Goal: Navigation & Orientation: Find specific page/section

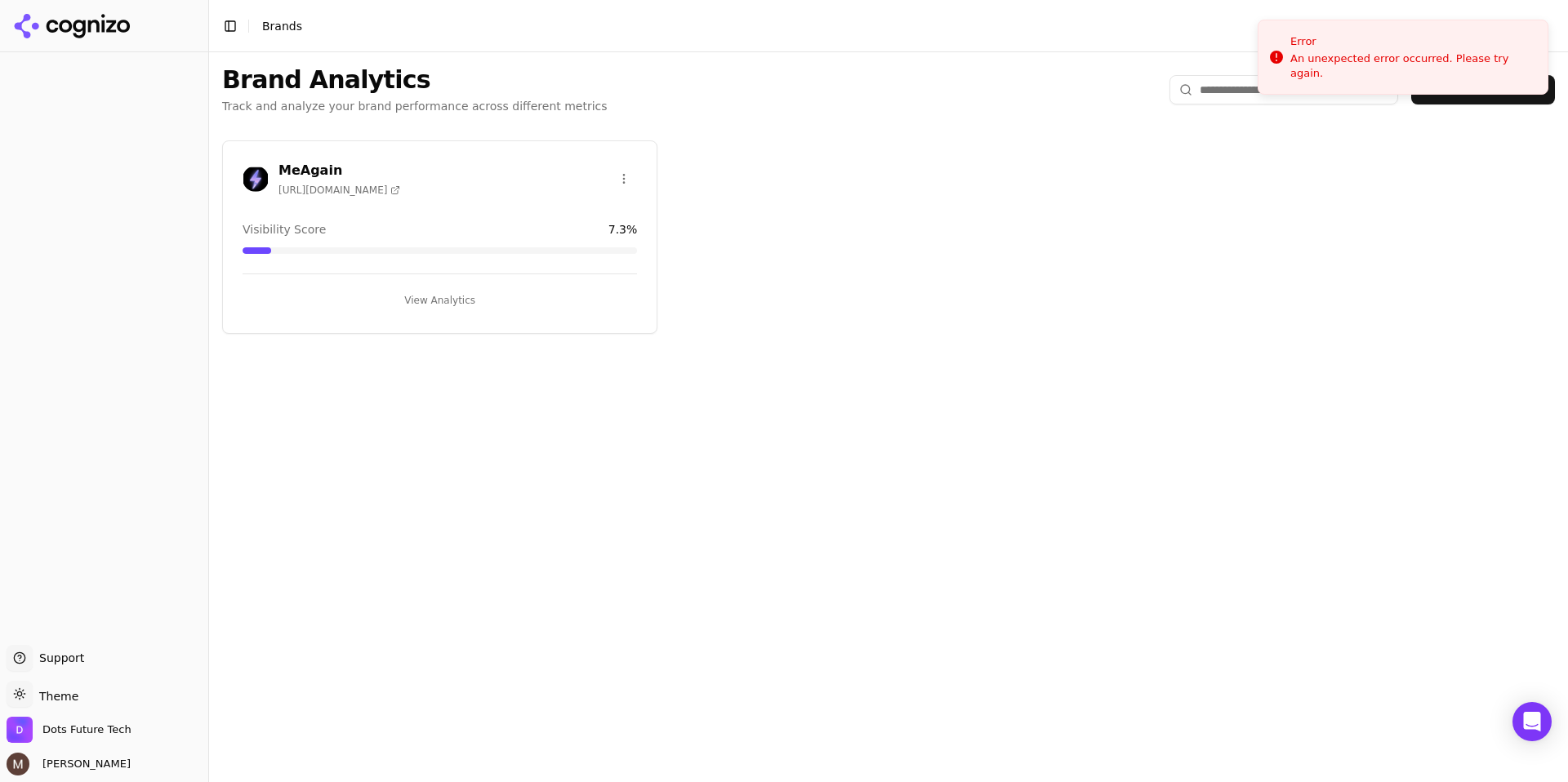
click at [321, 176] on h3 "MeAgain" at bounding box center [339, 170] width 122 height 20
